Goal: Information Seeking & Learning: Compare options

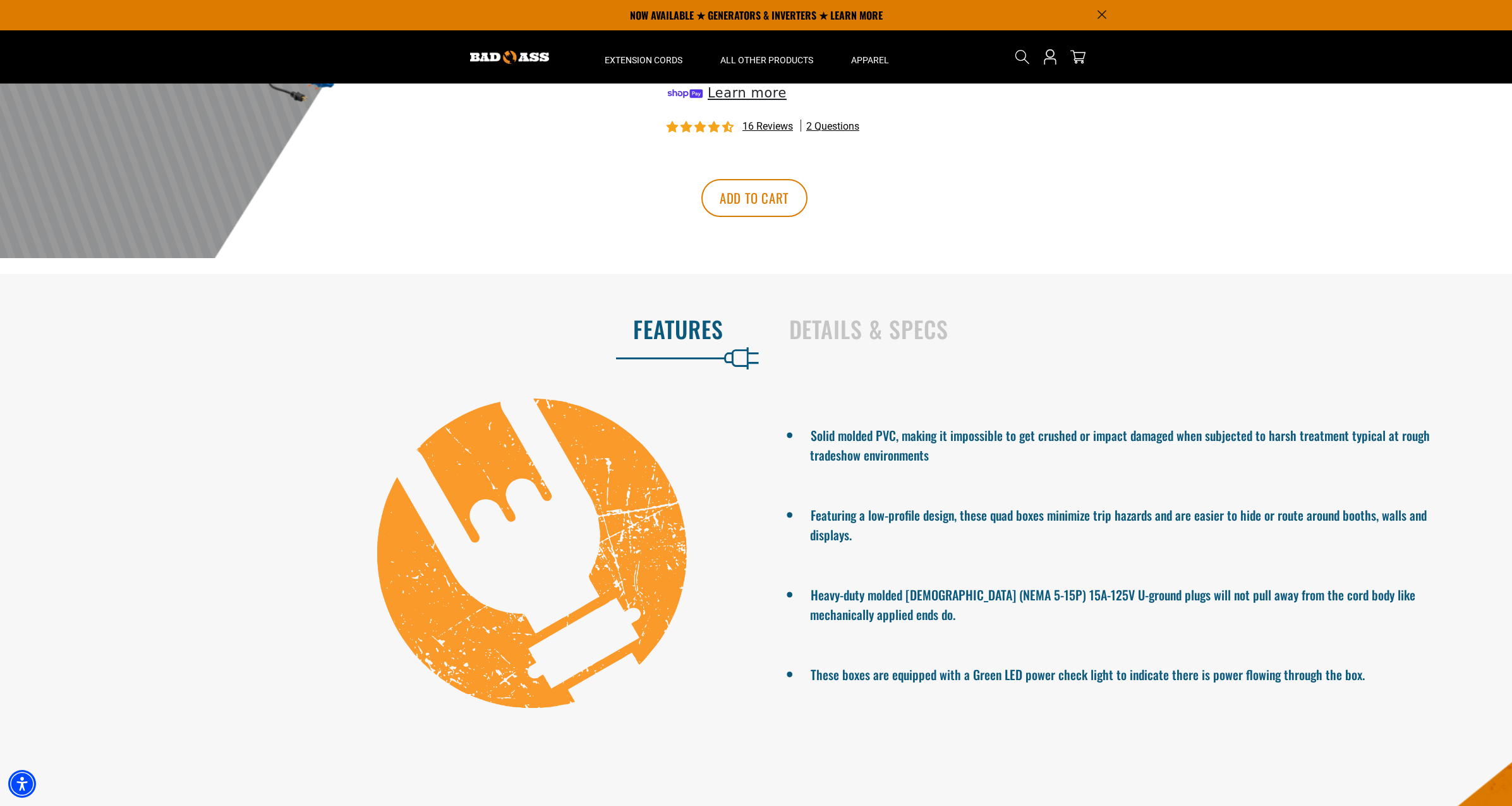
scroll to position [379, 0]
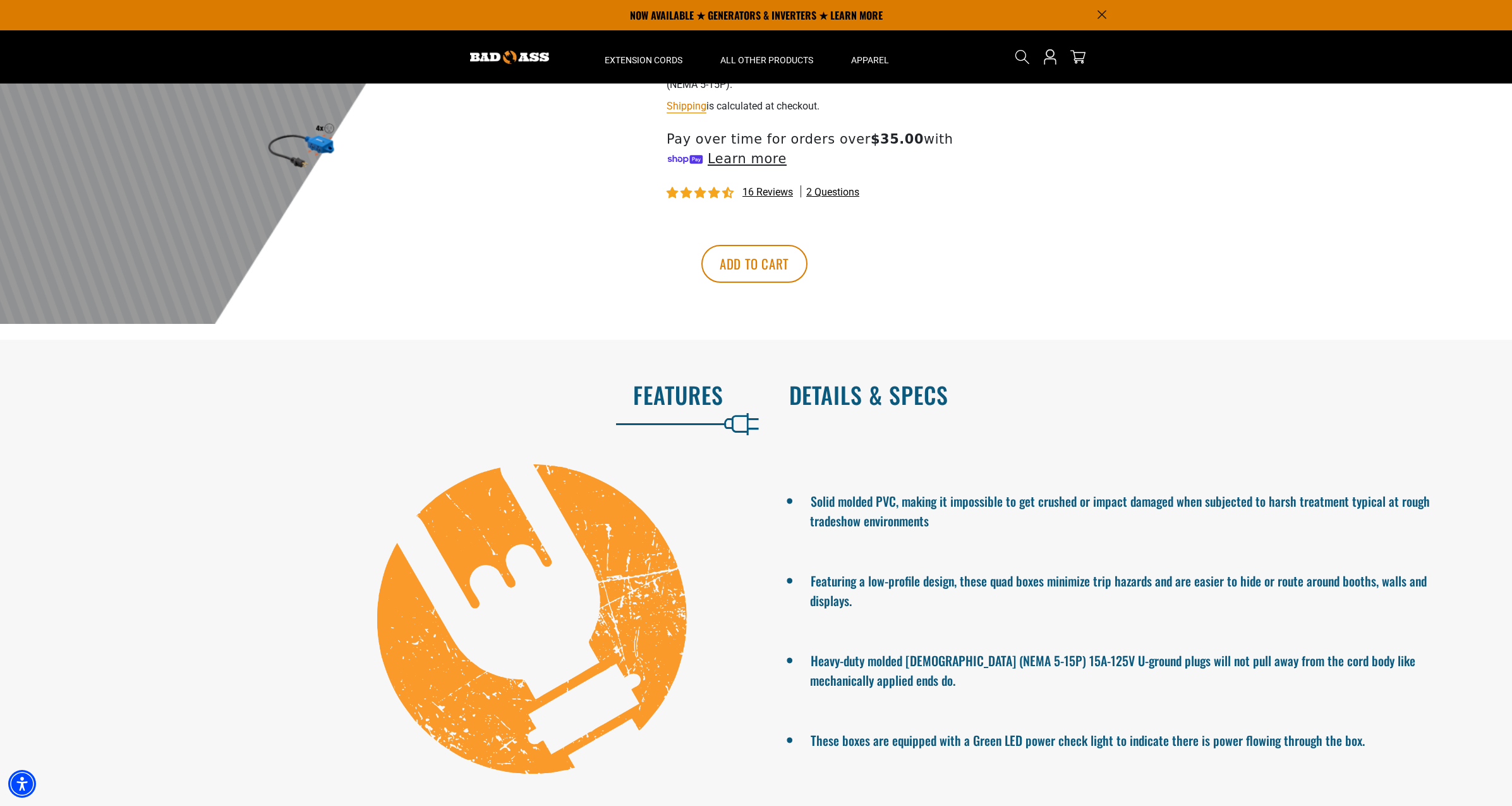
click at [909, 400] on h2 "Details & Specs" at bounding box center [1137, 394] width 697 height 26
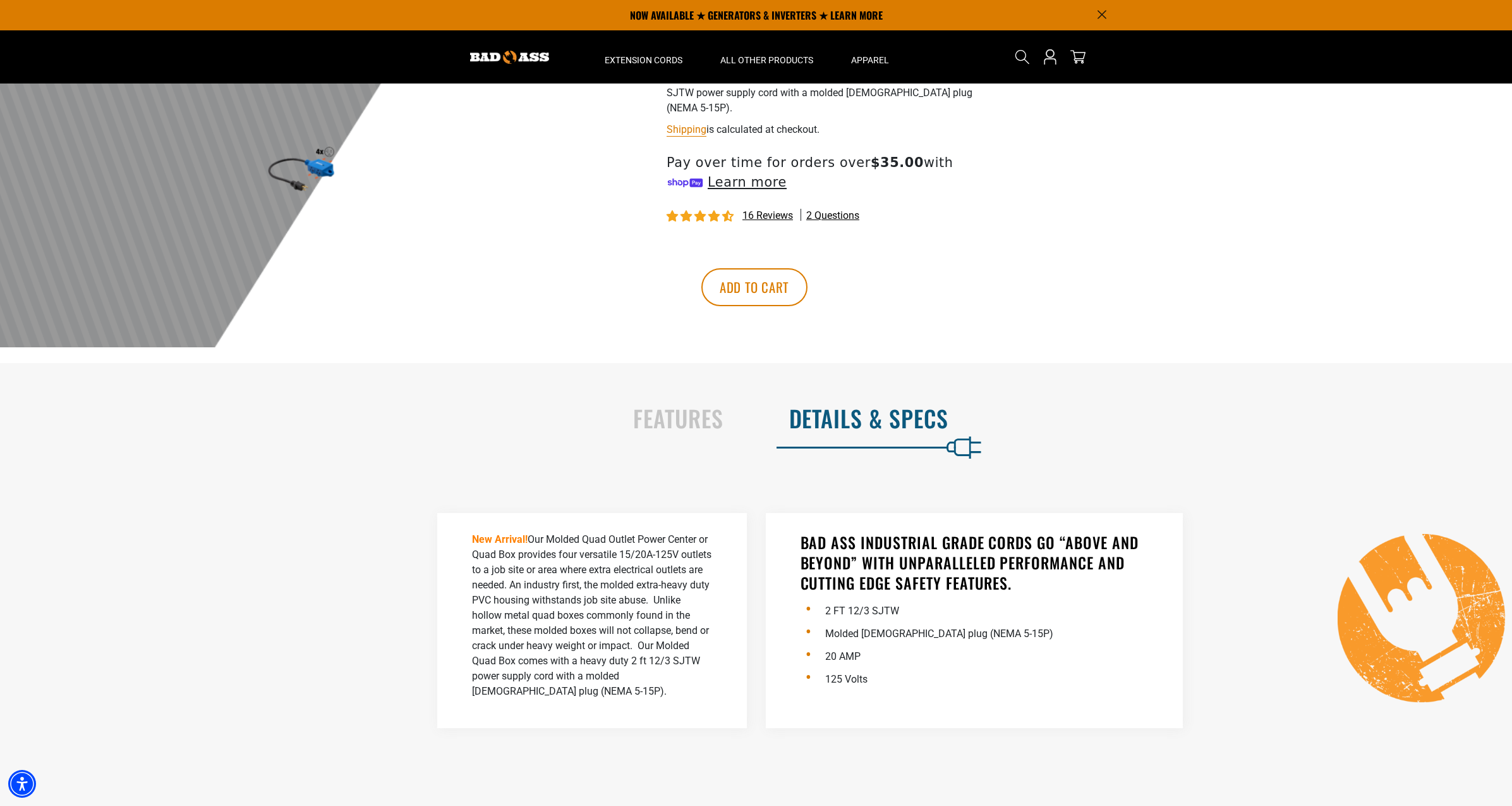
scroll to position [316, 0]
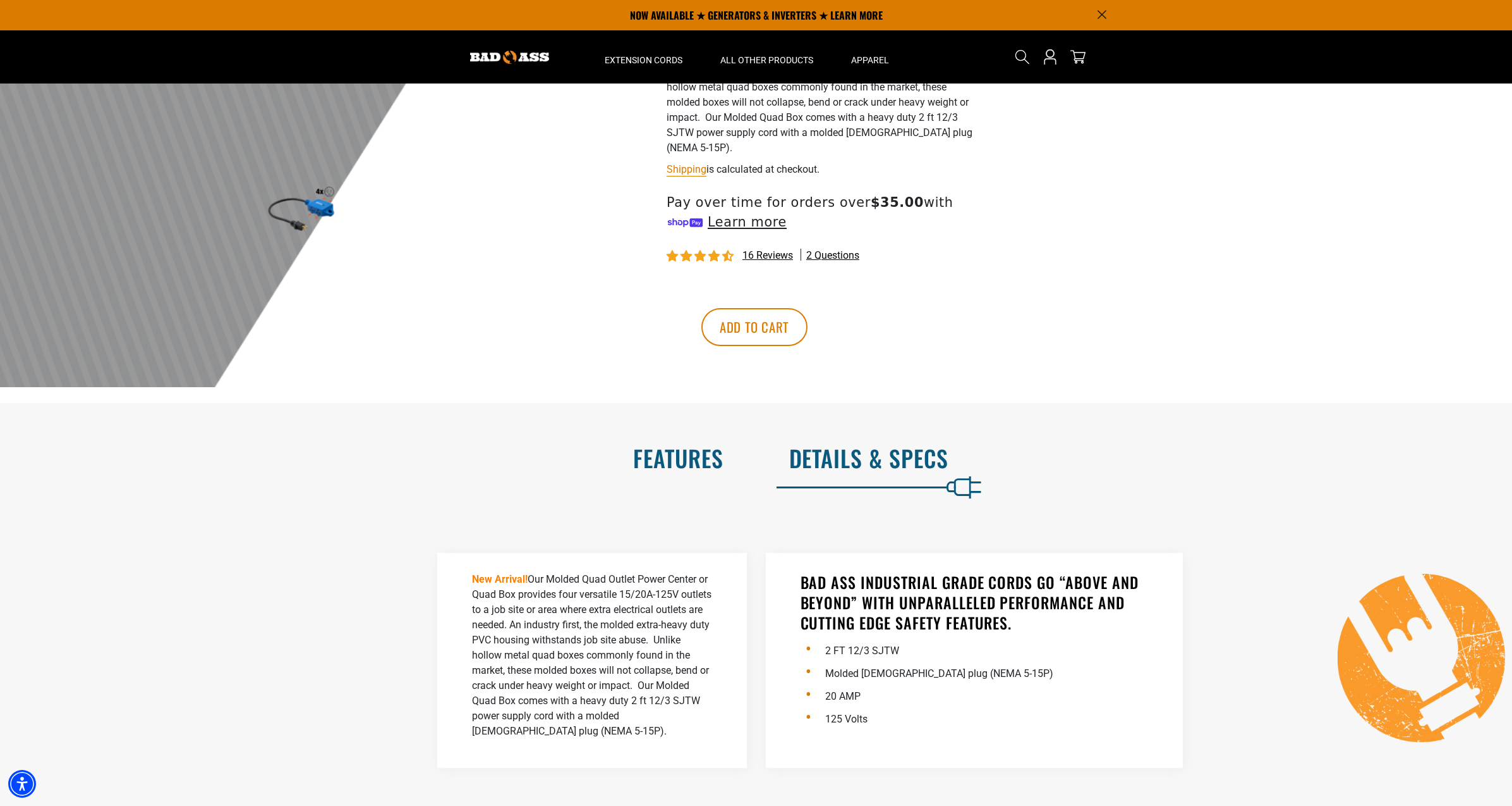
click at [655, 461] on h2 "Features" at bounding box center [375, 458] width 697 height 26
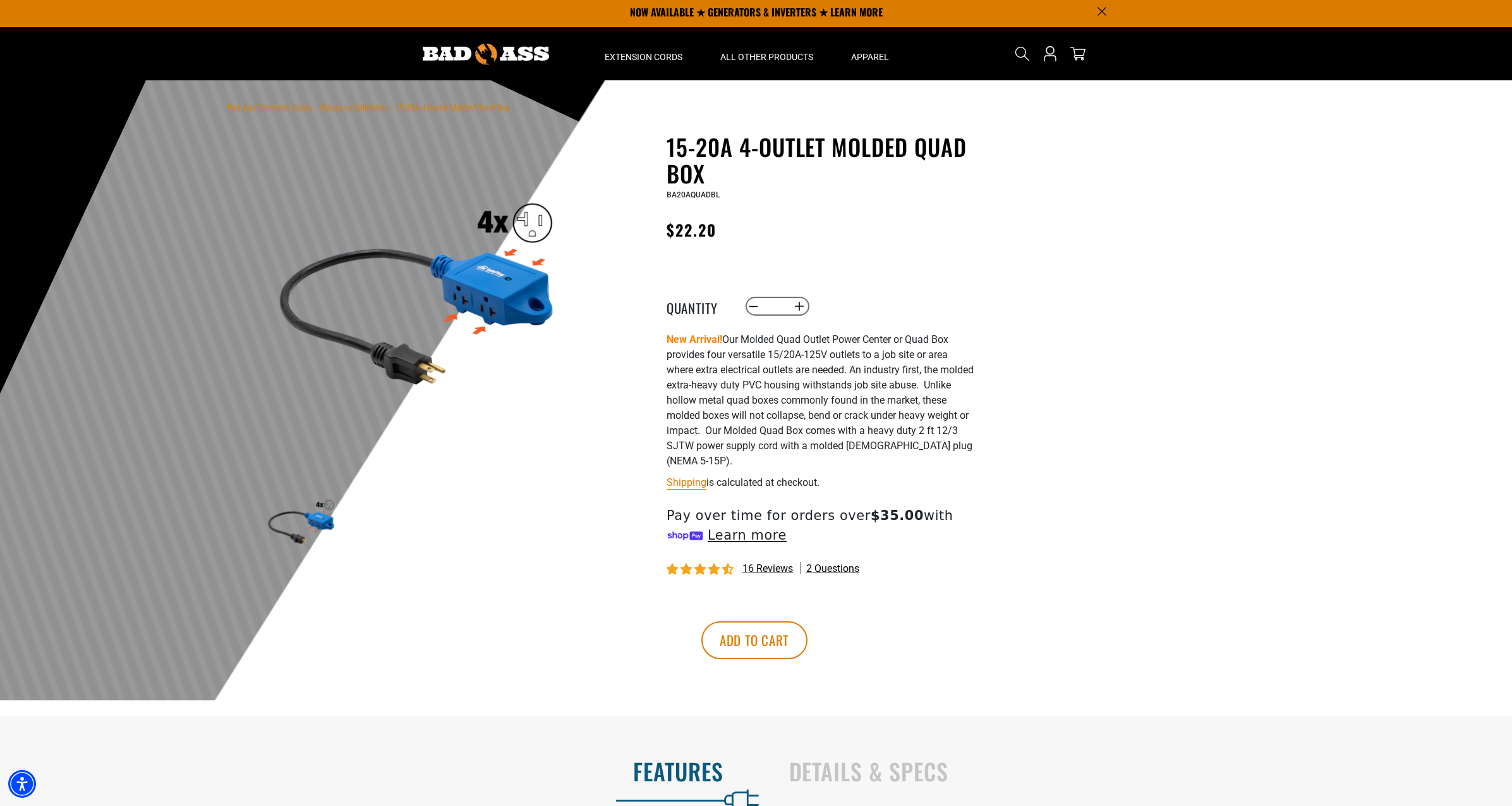
scroll to position [0, 0]
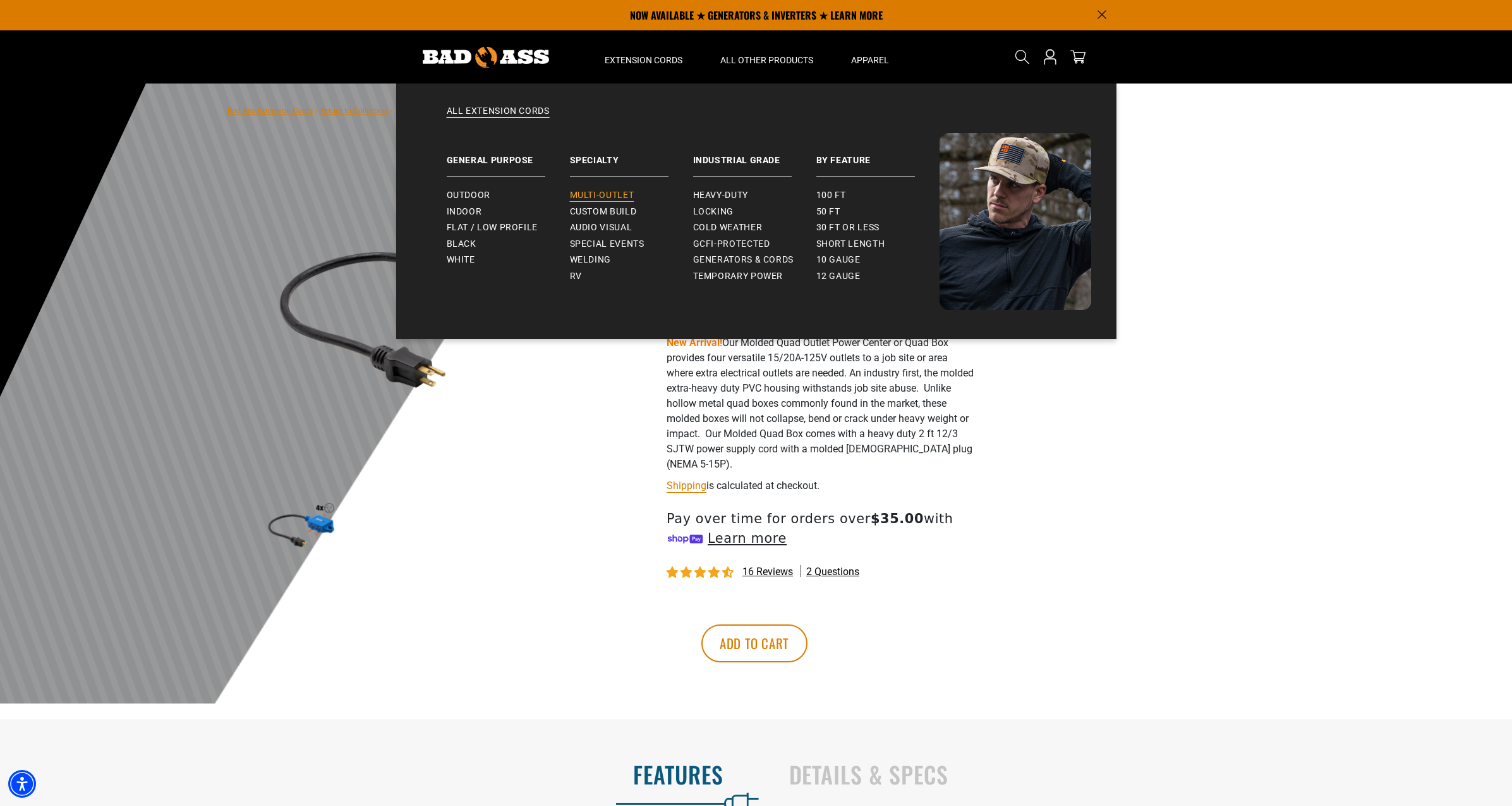
click at [611, 196] on span "Multi-Outlet" at bounding box center [602, 195] width 64 height 12
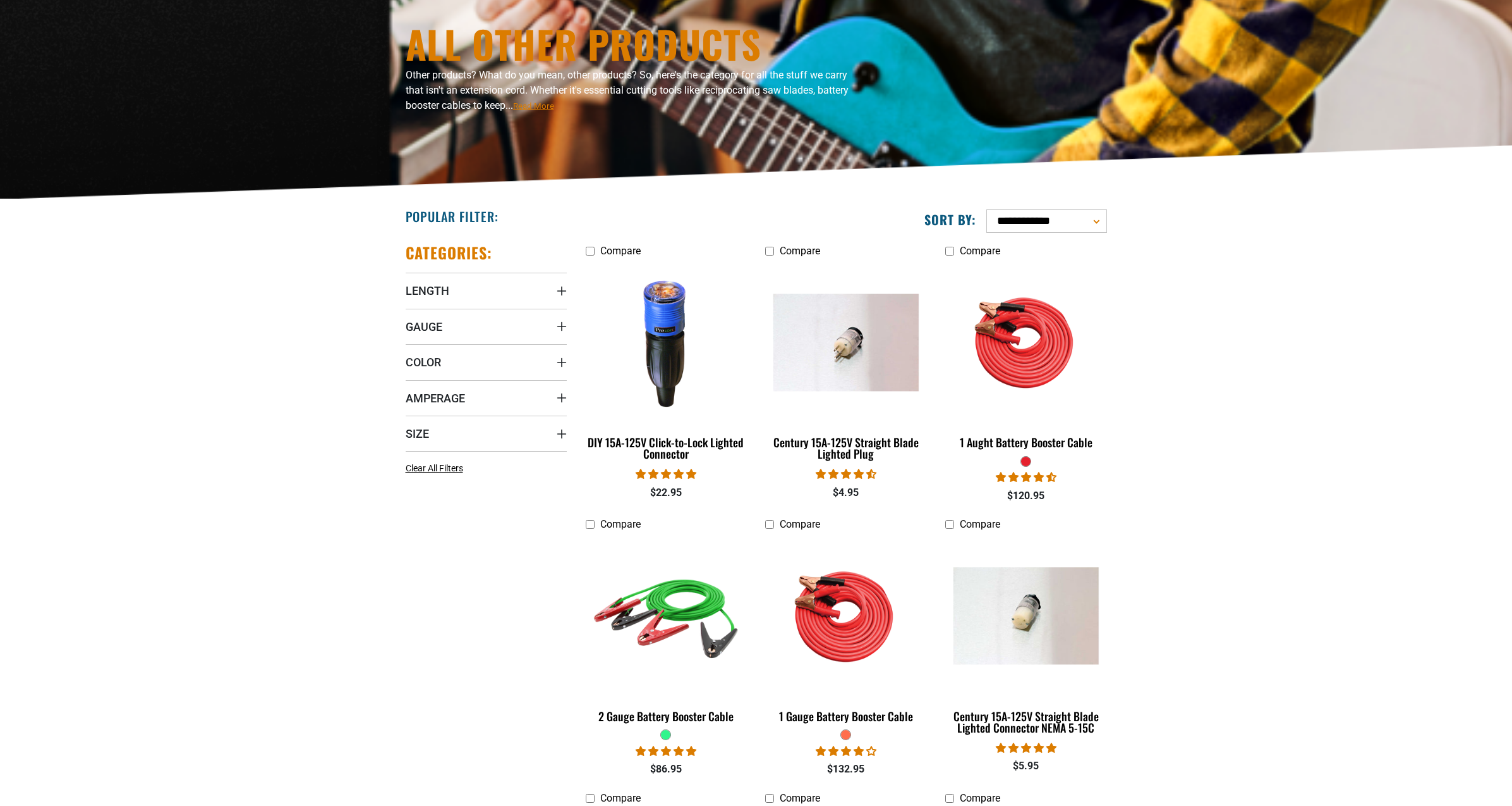
scroll to position [126, 0]
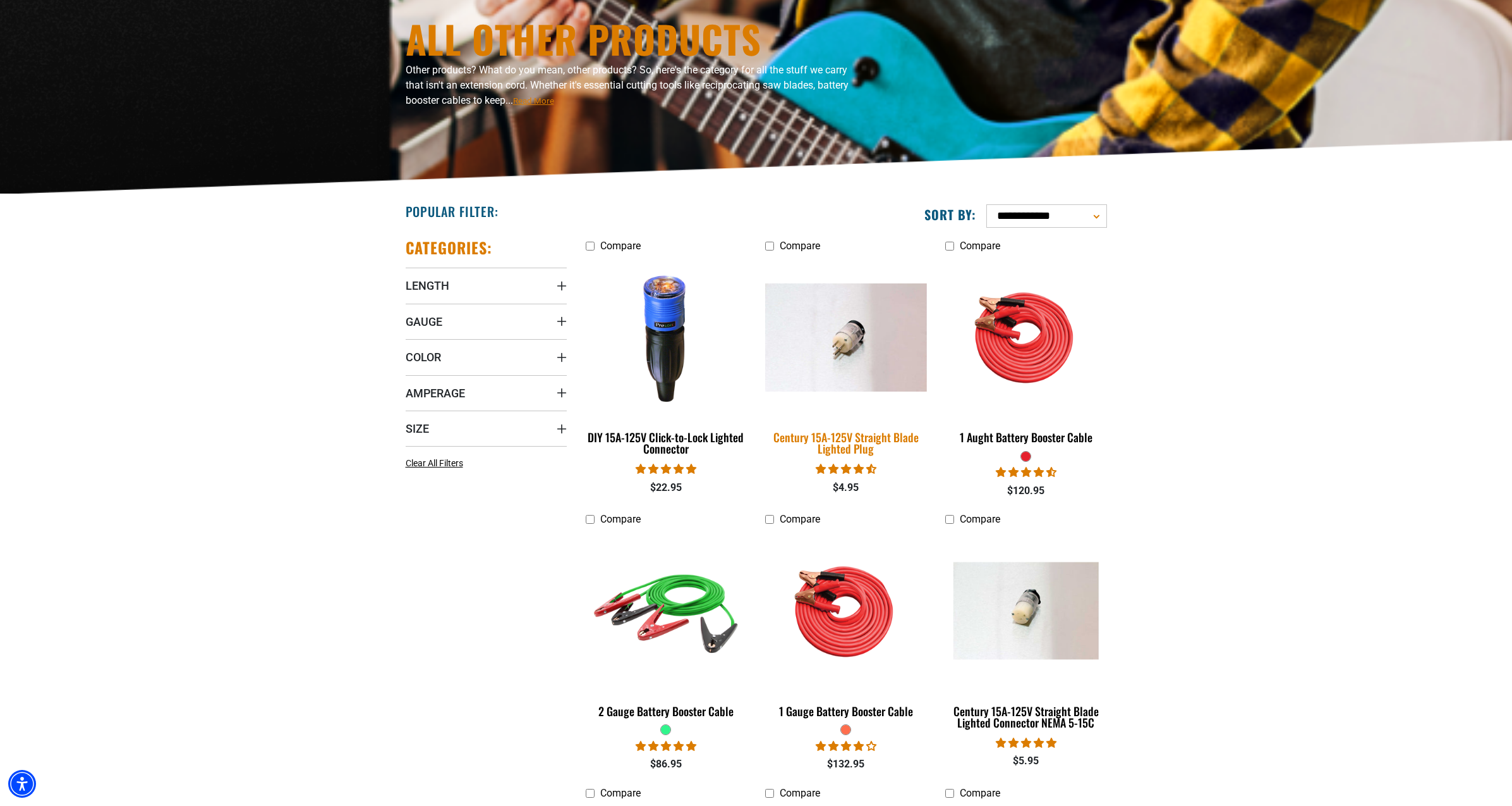
click at [871, 441] on div "Century 15A-125V Straight Blade Lighted Plug" at bounding box center [846, 442] width 161 height 22
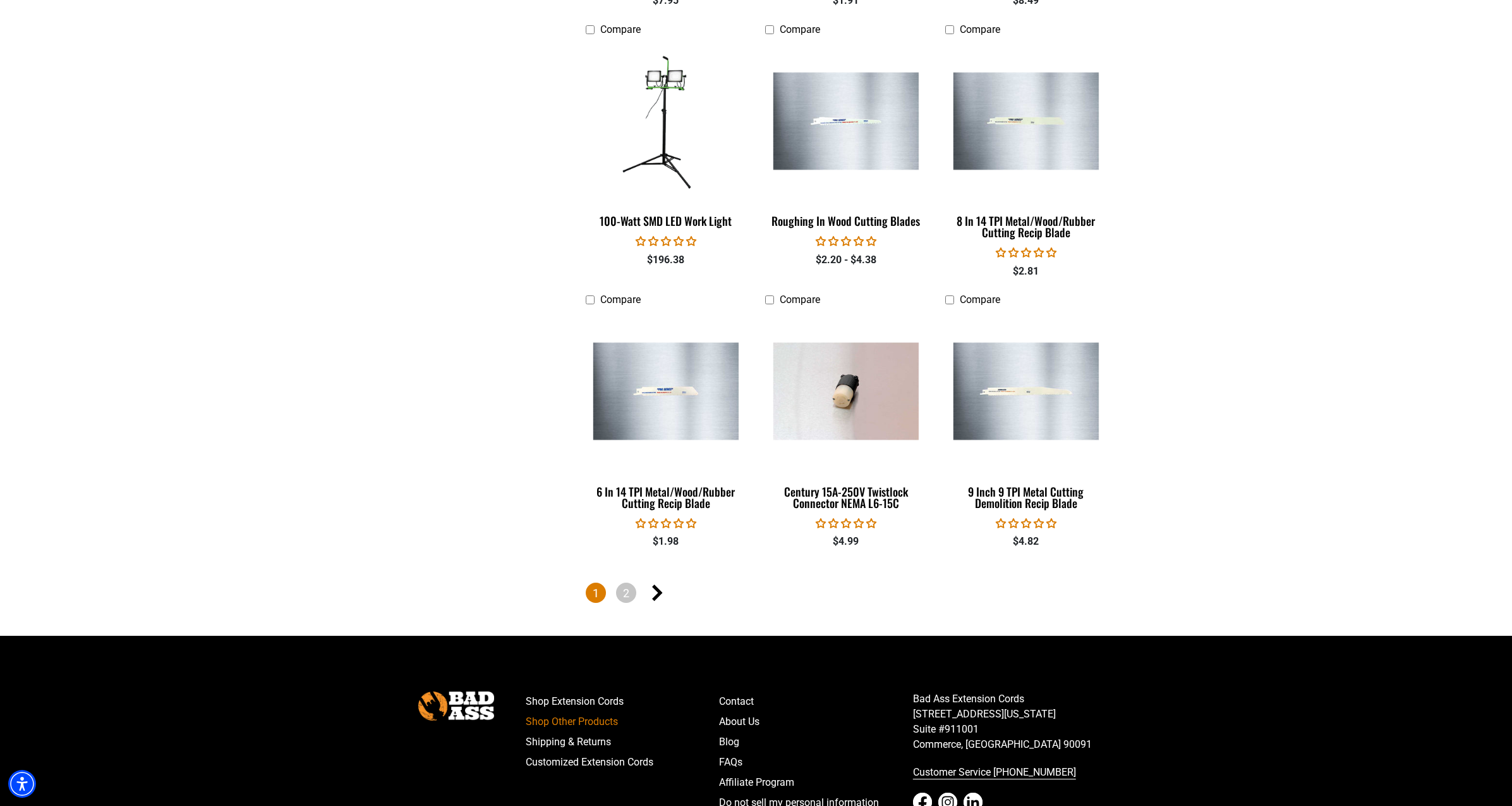
scroll to position [2529, 0]
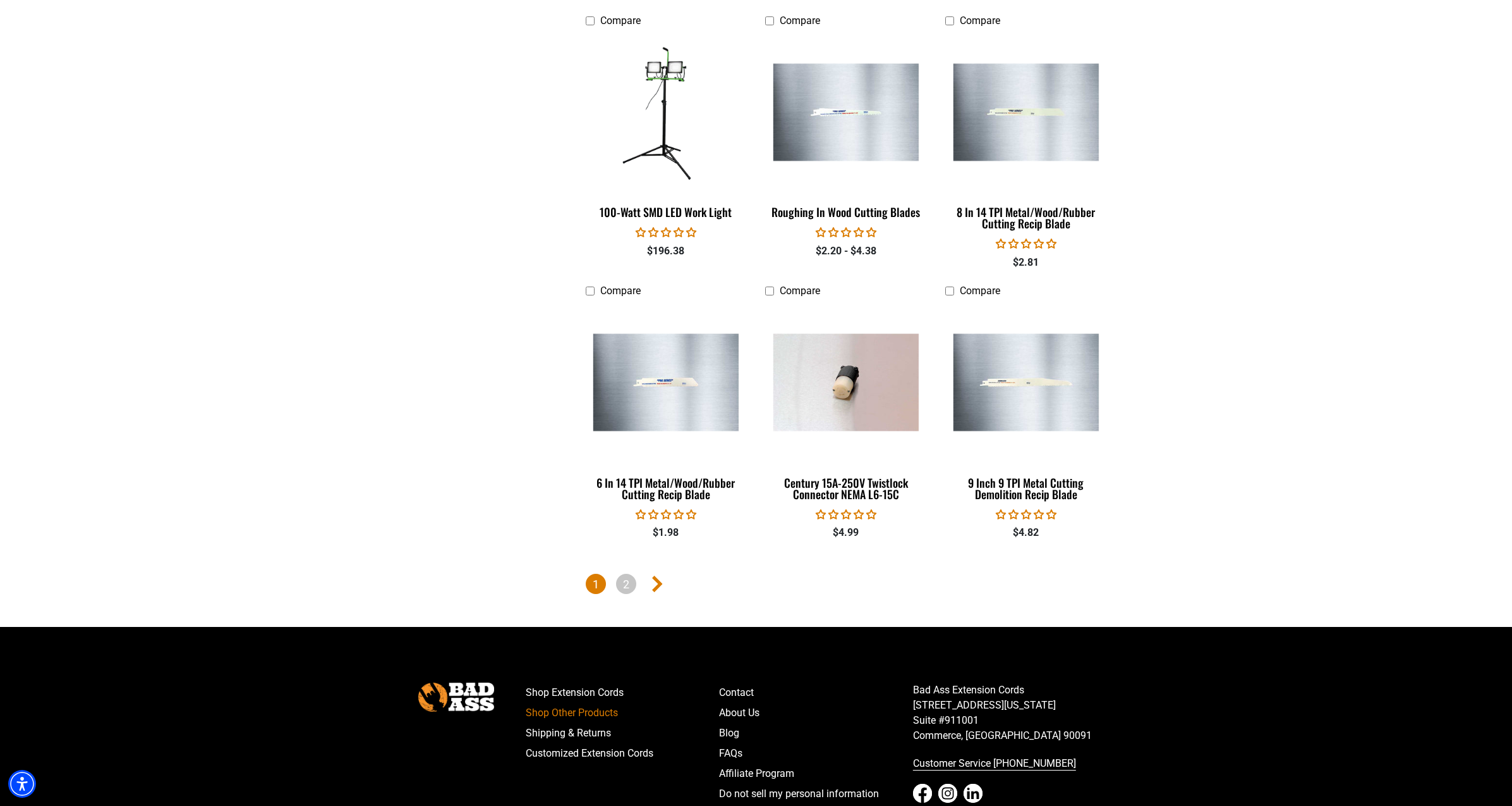
click at [654, 580] on icon "Next page" at bounding box center [658, 583] width 11 height 16
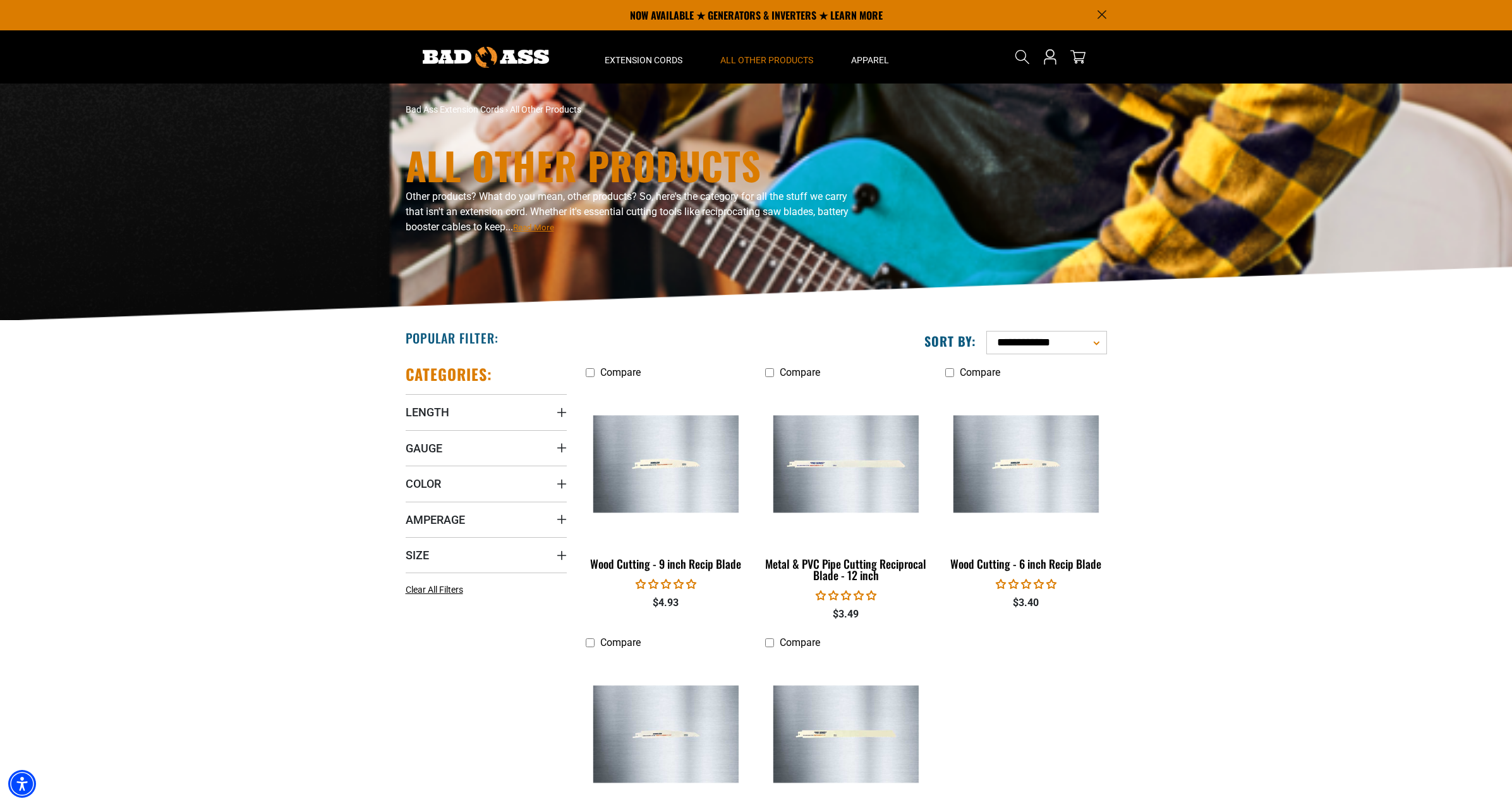
click at [1247, 605] on section "**********" at bounding box center [756, 649] width 1512 height 657
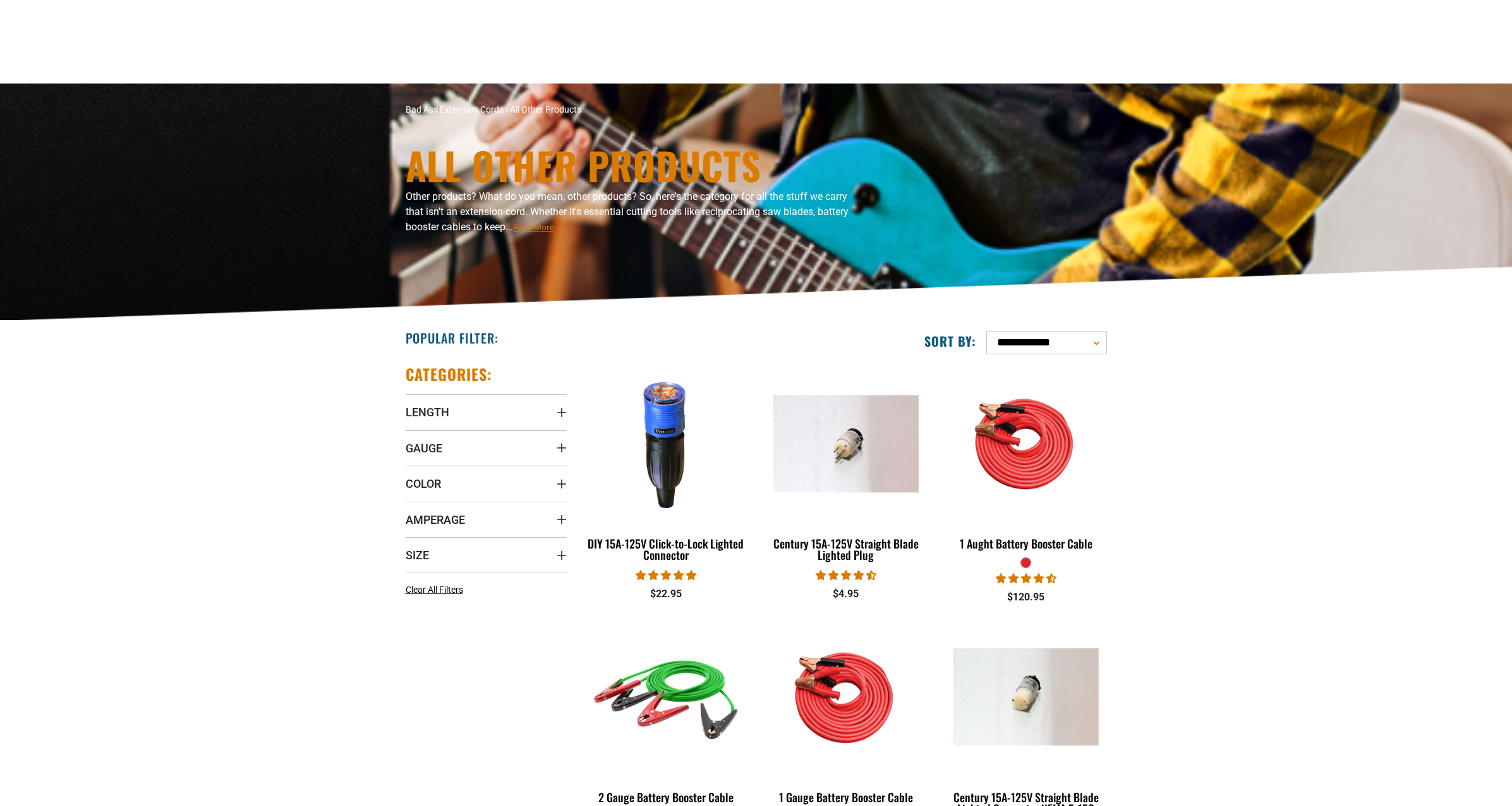
scroll to position [2444, 0]
